Goal: Task Accomplishment & Management: Manage account settings

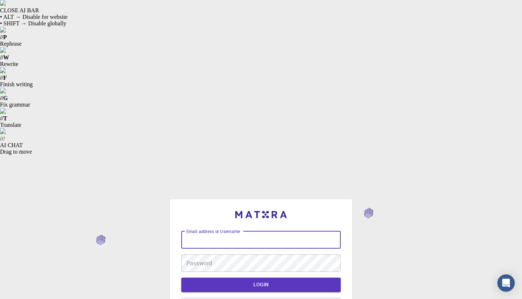
click at [248, 231] on input "Email address or Username" at bounding box center [261, 239] width 160 height 17
click at [252, 231] on input "Email address or Username" at bounding box center [261, 239] width 160 height 17
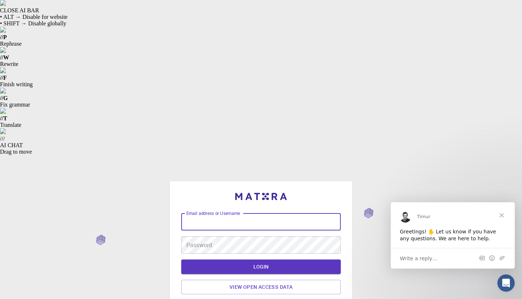
click at [253, 299] on link "Forgot Password?" at bounding box center [261, 303] width 47 height 7
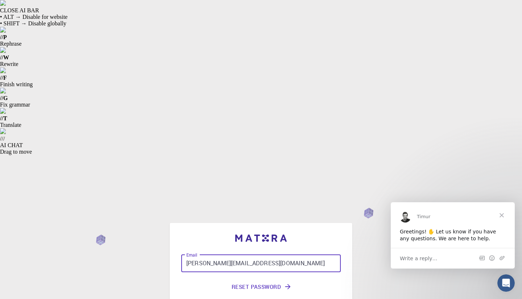
type input "[PERSON_NAME][EMAIL_ADDRESS][DOMAIN_NAME]"
click at [259, 278] on button "Reset Password" at bounding box center [261, 286] width 160 height 17
